Goal: Information Seeking & Learning: Learn about a topic

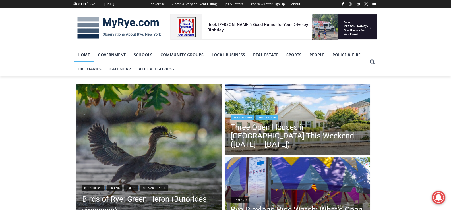
scroll to position [85, 0]
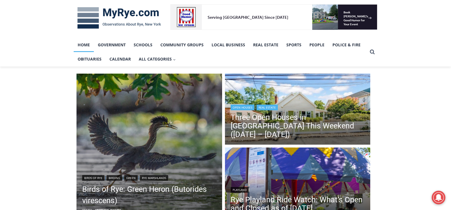
click at [291, 100] on img "Read More Three Open Houses in Rye This Weekend (August 16 – 17)" at bounding box center [298, 110] width 146 height 73
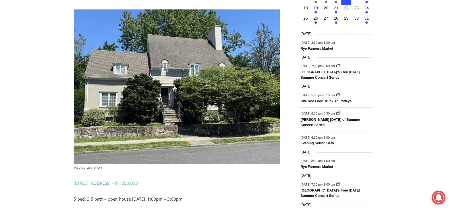
scroll to position [767, 0]
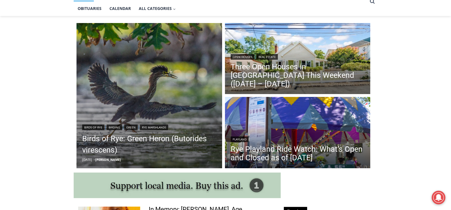
scroll to position [171, 0]
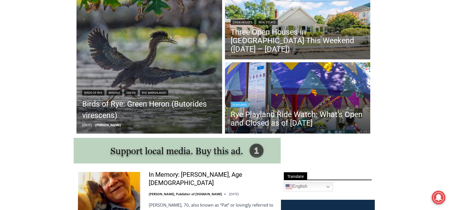
click at [291, 94] on header "Playland Rye Playland Ride Watch: What’s Open and Closed as of Thursday, August…" at bounding box center [298, 114] width 146 height 41
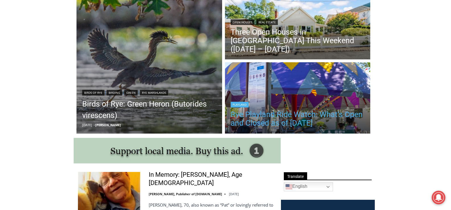
click at [296, 111] on link "Rye Playland Ride Watch: What’s Open and Closed as of [DATE]" at bounding box center [298, 118] width 134 height 17
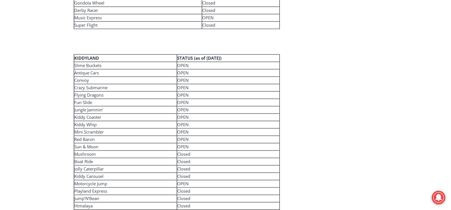
scroll to position [1127, 0]
